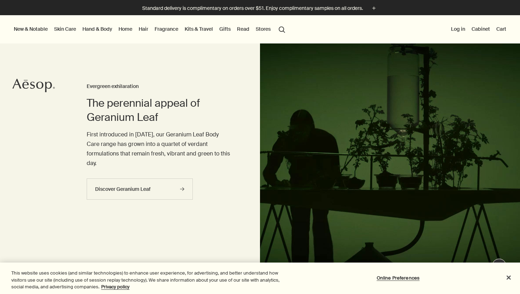
click at [106, 27] on link "Hand & Body" at bounding box center [97, 28] width 33 height 9
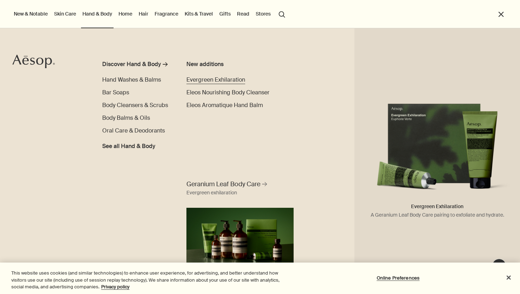
click at [200, 81] on span "Evergreen Exhilaration" at bounding box center [215, 79] width 59 height 7
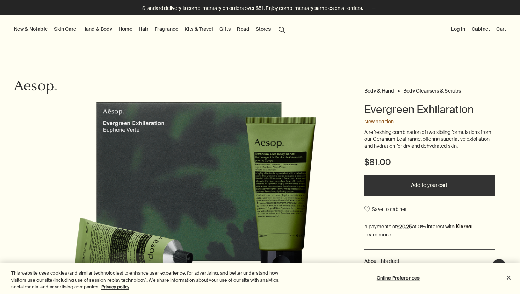
click at [102, 30] on link "Hand & Body" at bounding box center [97, 28] width 33 height 9
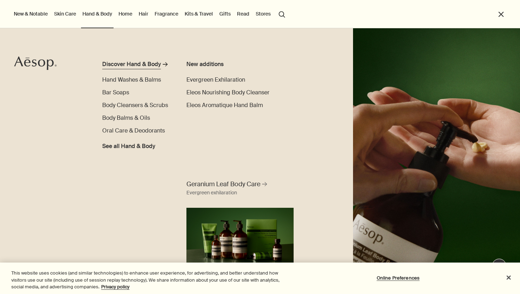
click at [129, 63] on div "Discover Hand & Body" at bounding box center [131, 64] width 59 height 8
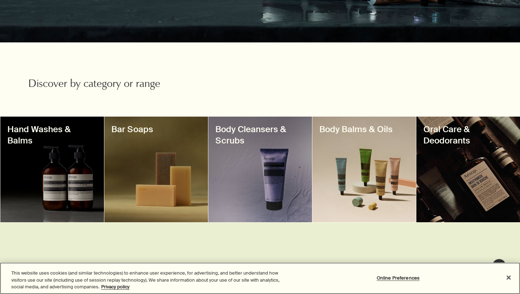
scroll to position [199, 0]
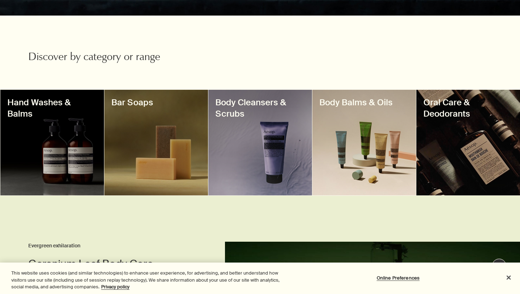
click at [354, 120] on div at bounding box center [364, 143] width 104 height 106
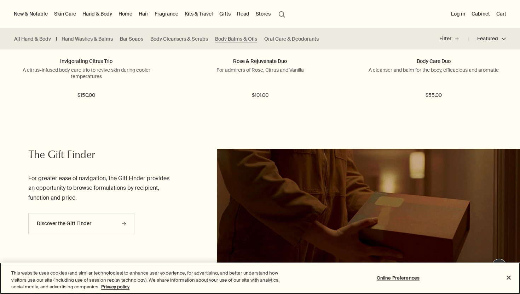
scroll to position [1361, 0]
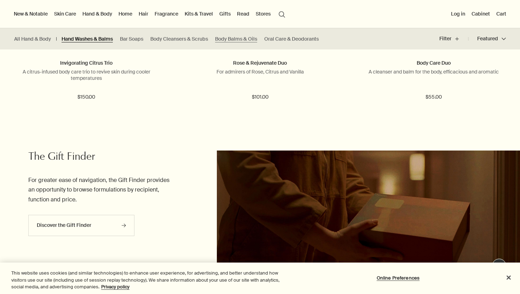
click at [100, 39] on link "Hand Washes & Balms" at bounding box center [87, 39] width 51 height 7
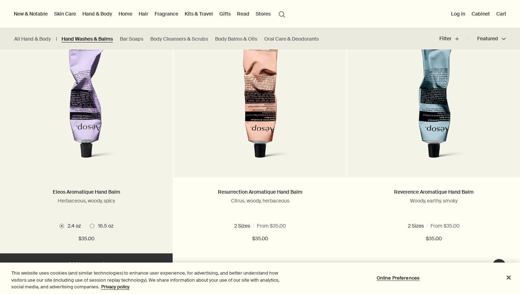
scroll to position [206, 0]
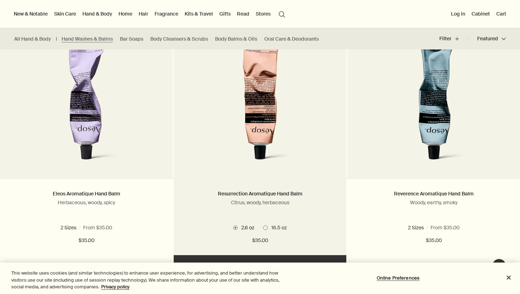
click at [264, 228] on span at bounding box center [265, 228] width 5 height 5
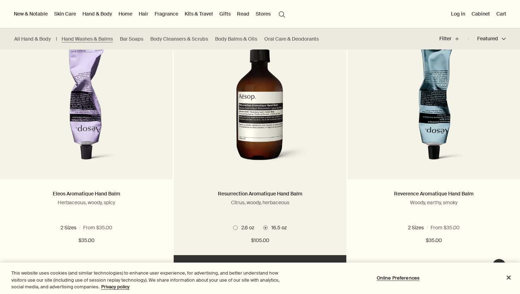
click at [239, 228] on span "2.6 oz" at bounding box center [246, 227] width 17 height 6
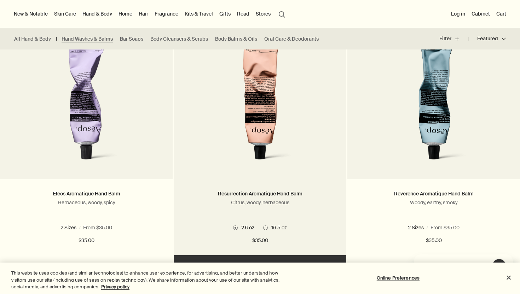
scroll to position [0, 0]
